Goal: Use online tool/utility: Utilize a website feature to perform a specific function

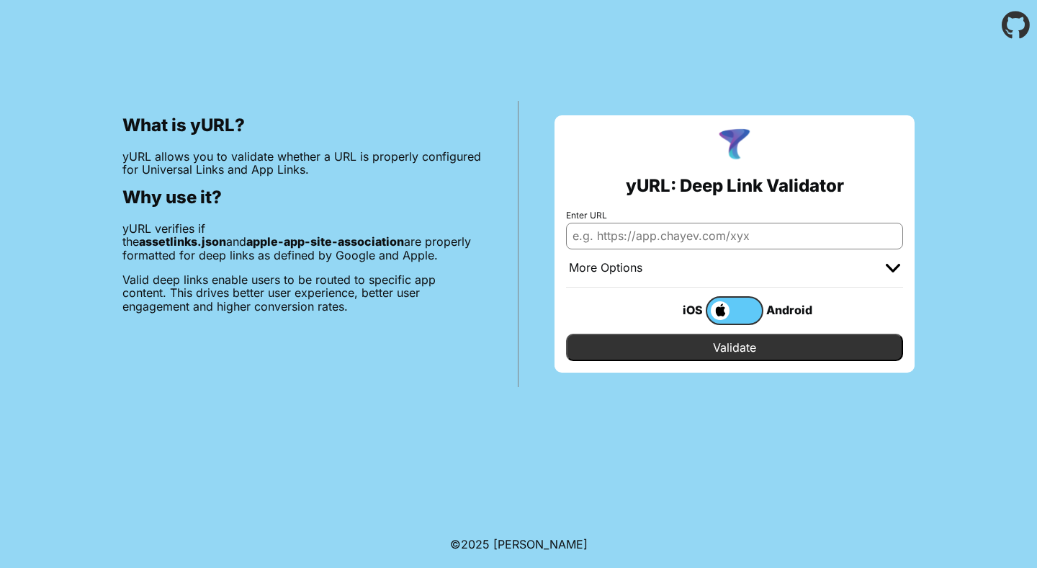
click at [656, 238] on input "Enter URL" at bounding box center [734, 236] width 337 height 26
type input "[URL][DOMAIN_NAME]"
click at [668, 344] on input "Validate" at bounding box center [734, 347] width 337 height 27
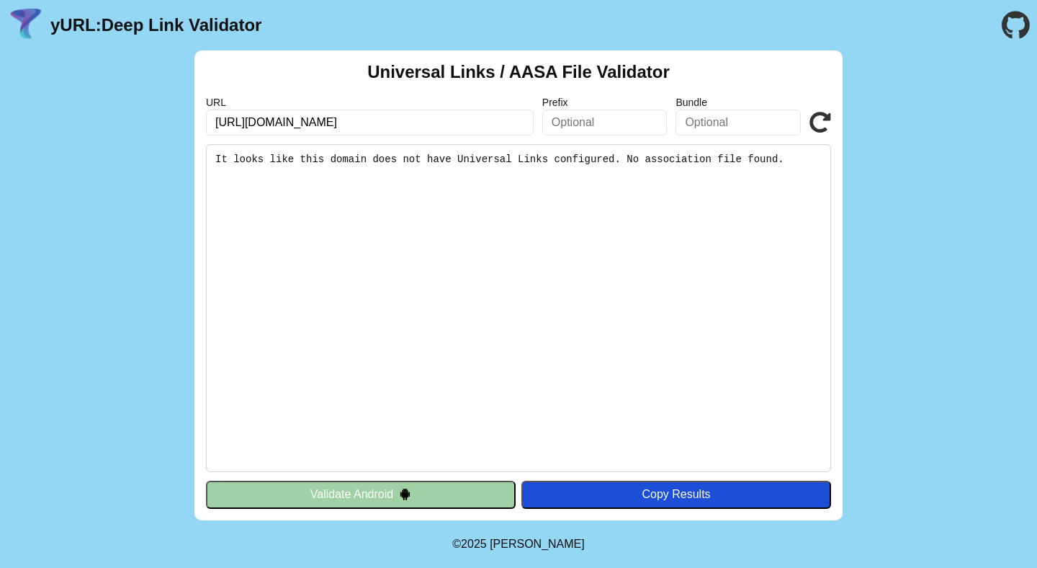
click at [714, 124] on input "text" at bounding box center [738, 122] width 125 height 26
type input "com.algoocean.adanibog"
click button "Validate" at bounding box center [0, 0] width 0 height 0
click at [521, 127] on input "[URL][DOMAIN_NAME]" at bounding box center [370, 122] width 328 height 26
click at [449, 500] on button "Validate Android" at bounding box center [361, 494] width 310 height 27
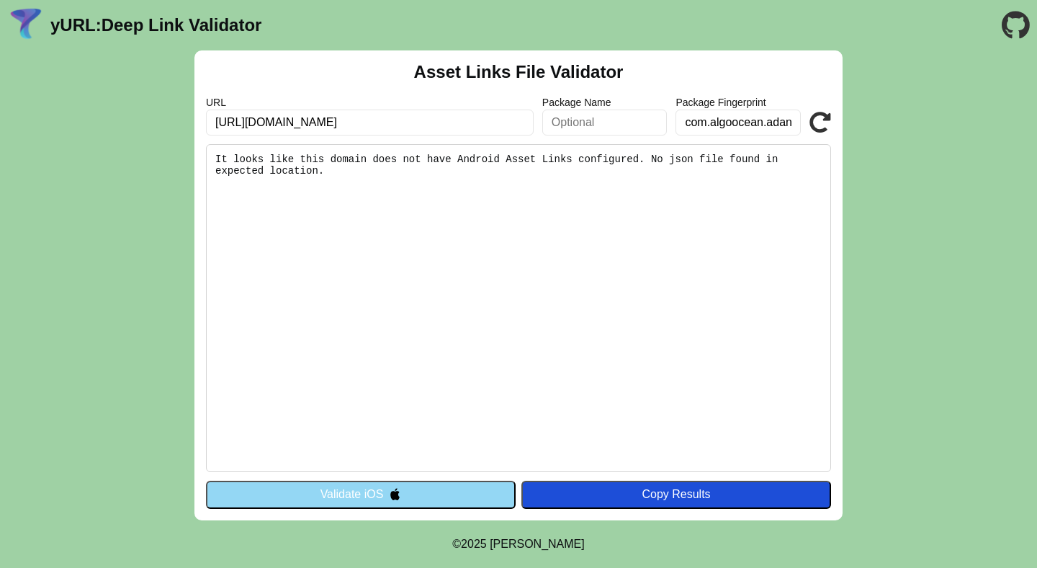
click at [450, 499] on button "Validate iOS" at bounding box center [361, 494] width 310 height 27
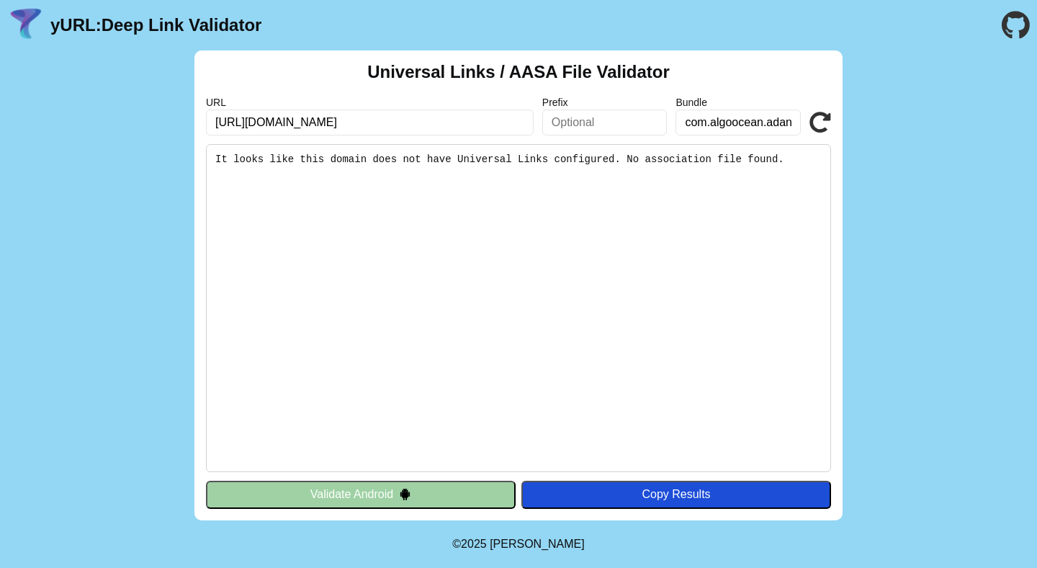
click at [522, 130] on input "[URL][DOMAIN_NAME]" at bounding box center [370, 122] width 328 height 26
click at [499, 123] on input "[URL][DOMAIN_NAME]" at bounding box center [370, 122] width 328 height 26
click button "Validate" at bounding box center [0, 0] width 0 height 0
